Goal: Task Accomplishment & Management: Use online tool/utility

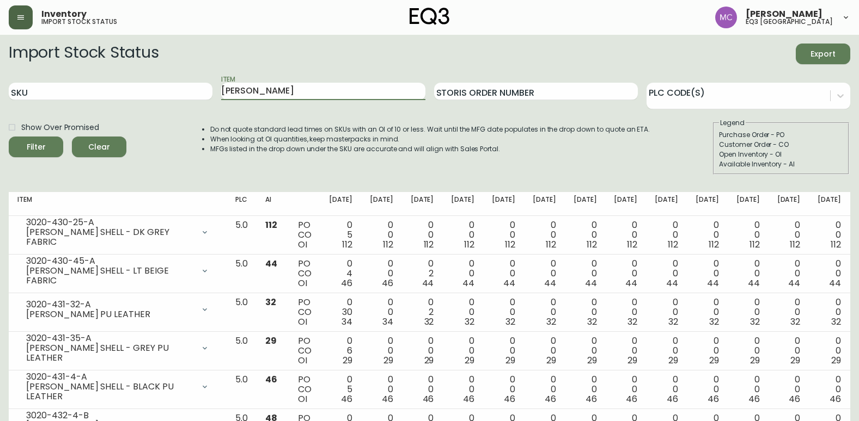
scroll to position [89, 0]
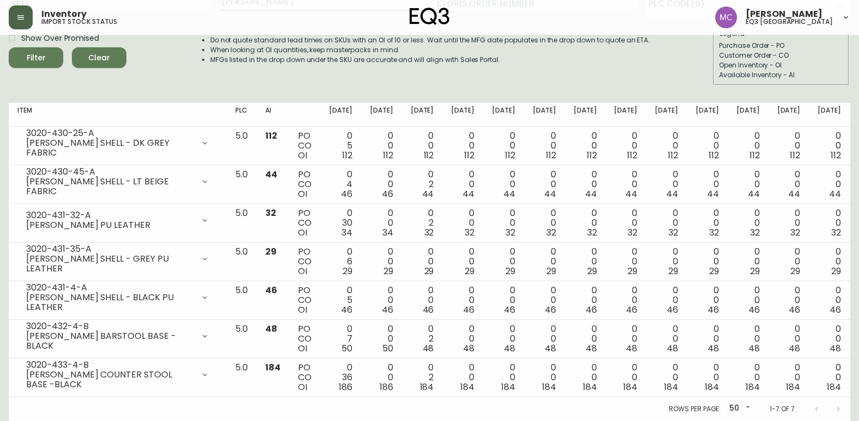
click at [20, 12] on button "button" at bounding box center [21, 17] width 24 height 24
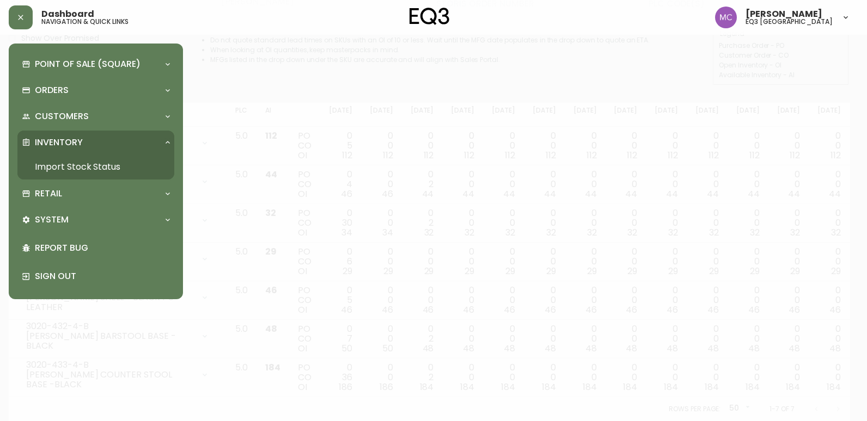
click at [78, 169] on link "Import Stock Status" at bounding box center [95, 167] width 157 height 25
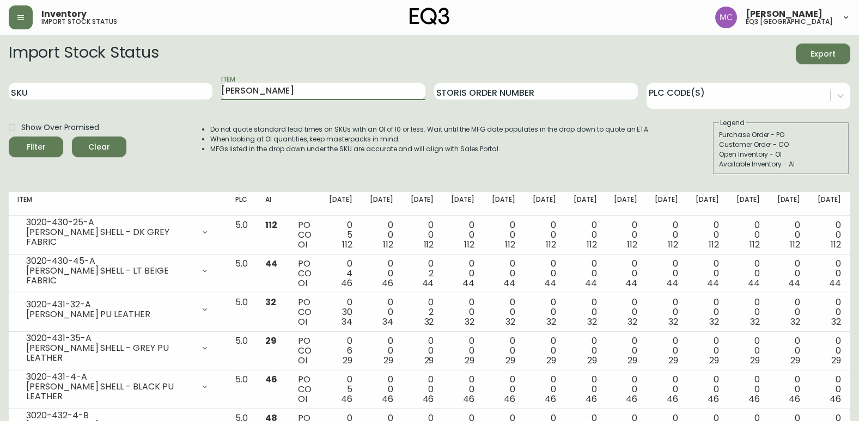
click at [275, 93] on input "[PERSON_NAME]" at bounding box center [323, 91] width 204 height 17
type input "o"
click at [9, 137] on button "Filter" at bounding box center [36, 147] width 54 height 21
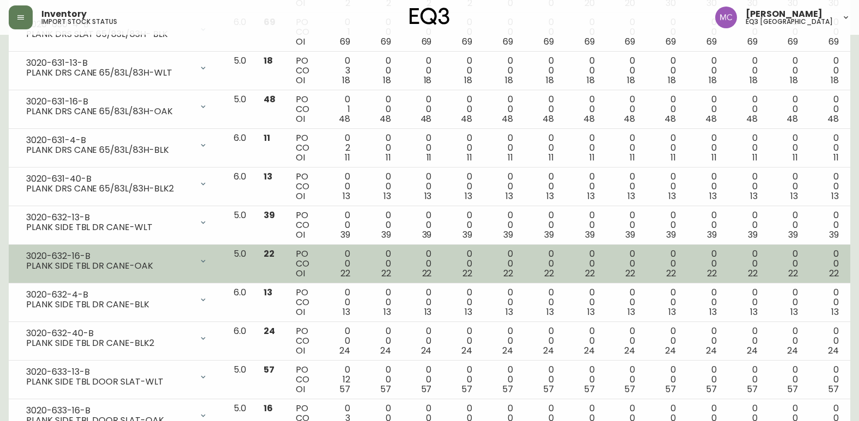
scroll to position [980, 0]
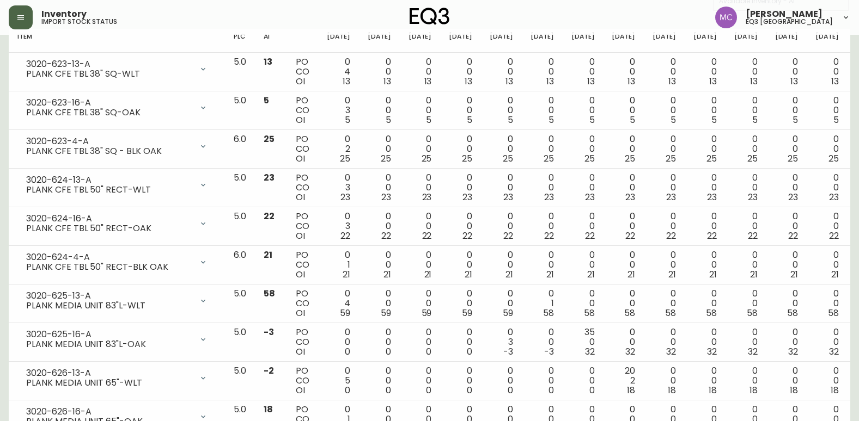
click at [22, 14] on icon "button" at bounding box center [20, 17] width 9 height 9
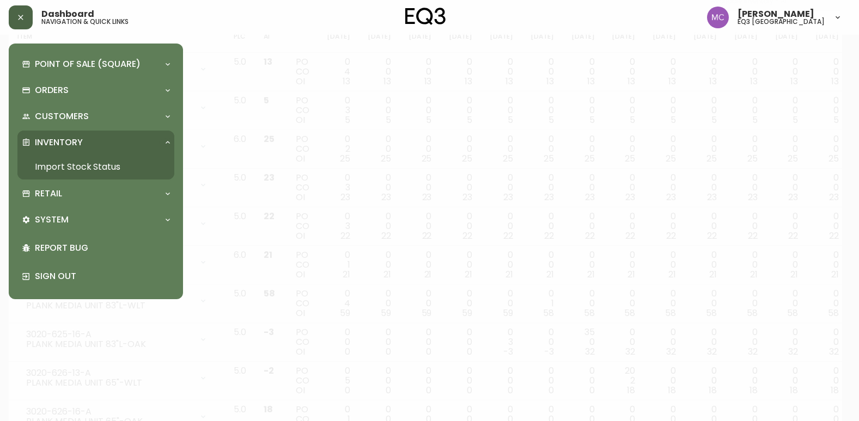
scroll to position [164, 0]
click at [105, 161] on link "Import Stock Status" at bounding box center [95, 167] width 157 height 25
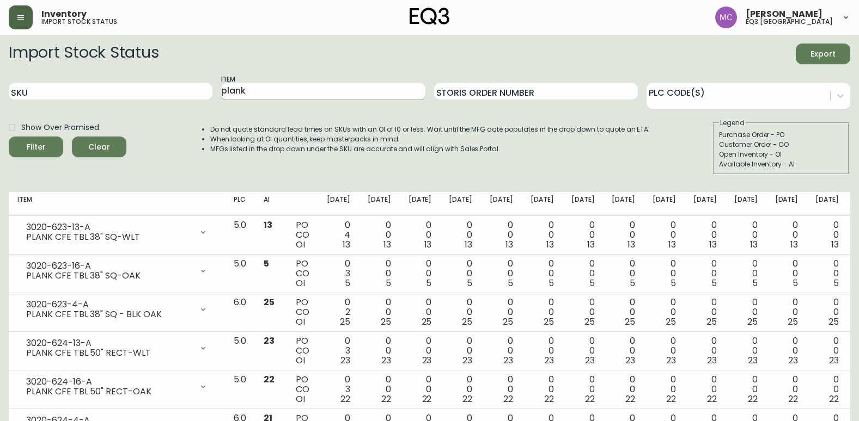
click at [252, 88] on input "plank" at bounding box center [323, 91] width 204 height 17
type input "p"
click at [179, 93] on input "SKU" at bounding box center [111, 91] width 204 height 17
paste input "3020-663-16-A"
click at [9, 137] on button "Filter" at bounding box center [36, 147] width 54 height 21
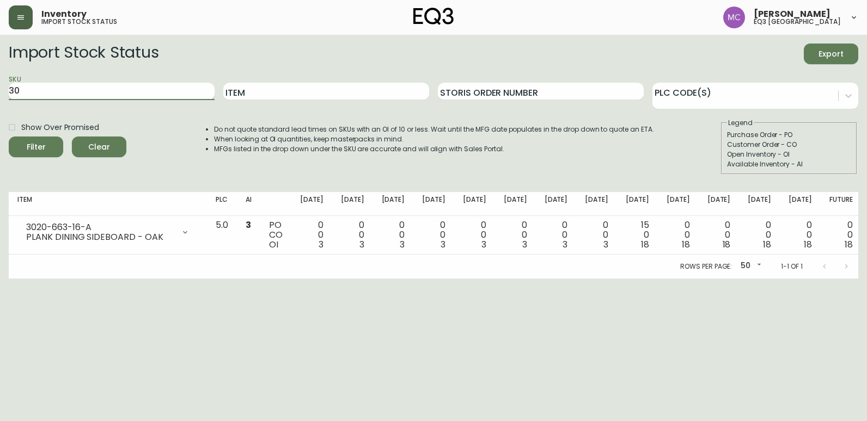
type input "3"
paste input "3020-664-16-B"
type input "3020-664-16-B"
click at [9, 137] on button "Filter" at bounding box center [36, 147] width 54 height 21
